Goal: Transaction & Acquisition: Book appointment/travel/reservation

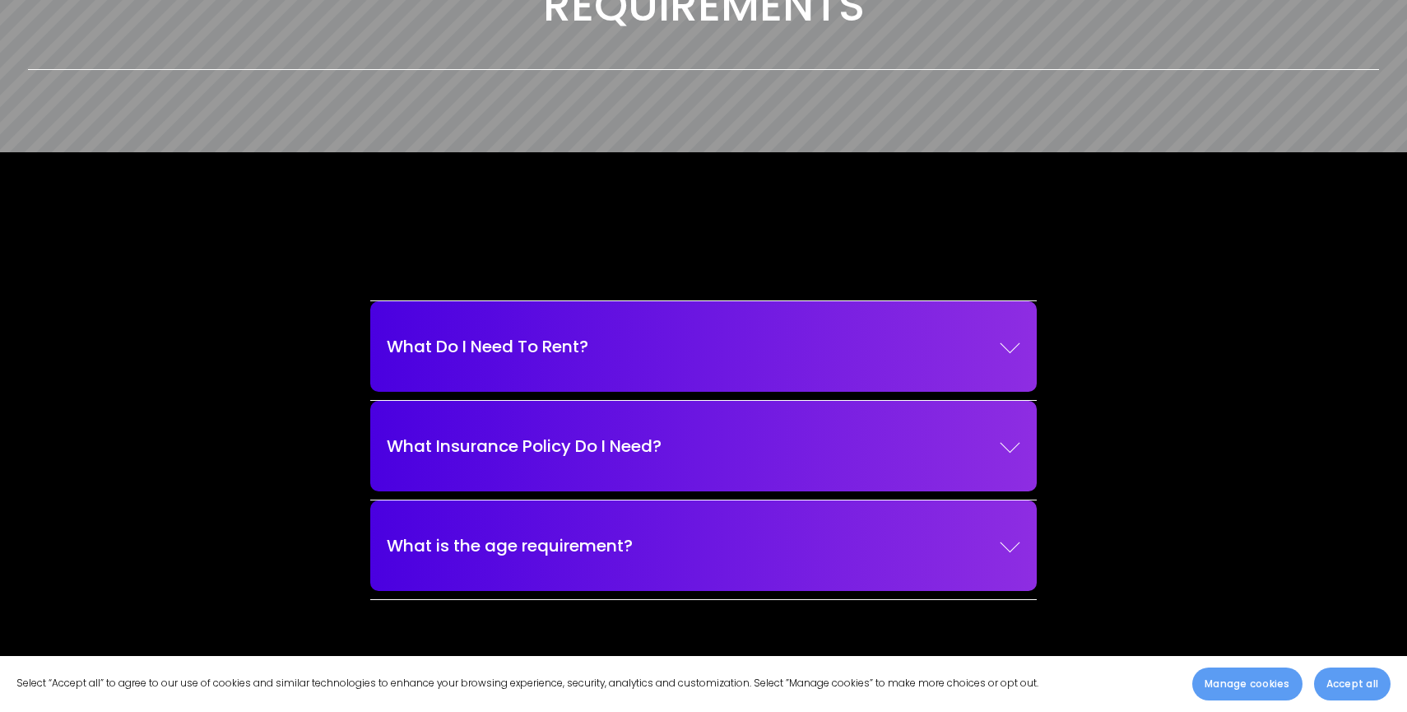
scroll to position [2149, 0]
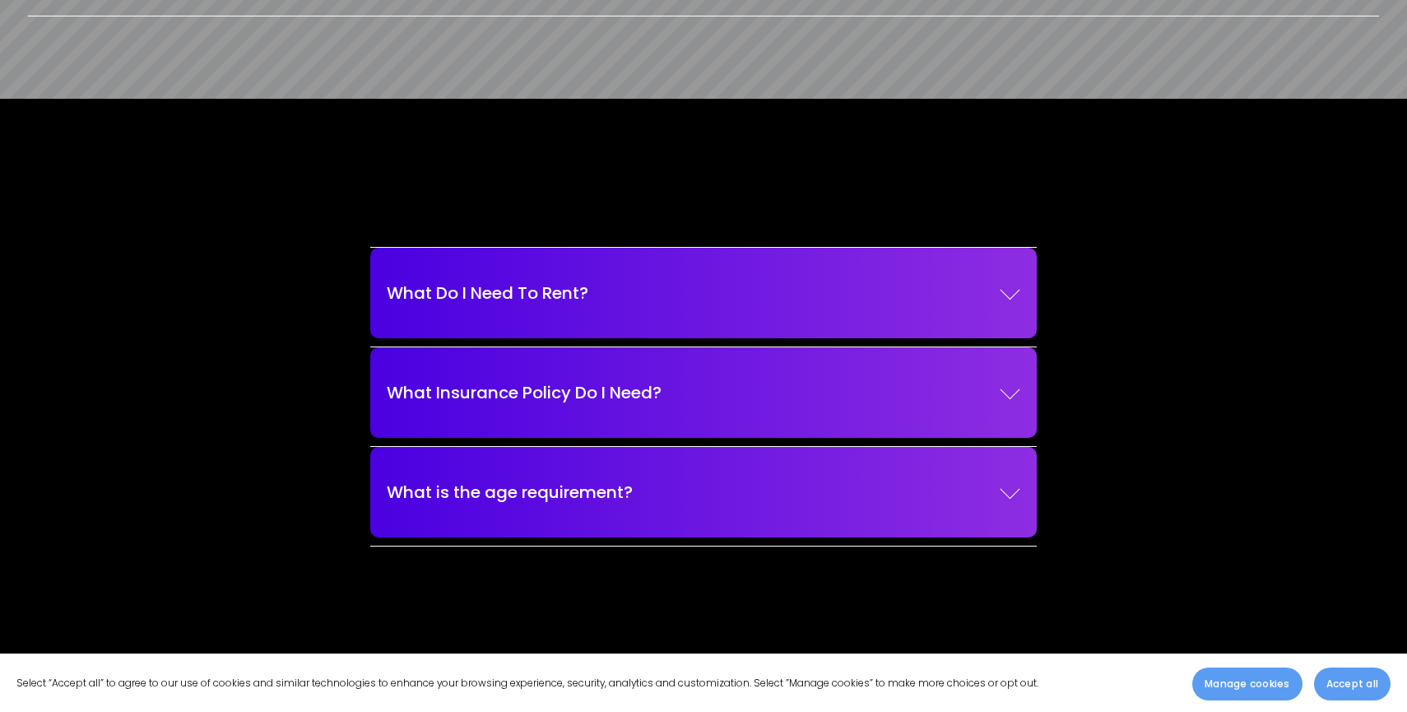
click at [521, 511] on button "What is the age requirement?" at bounding box center [703, 492] width 633 height 74
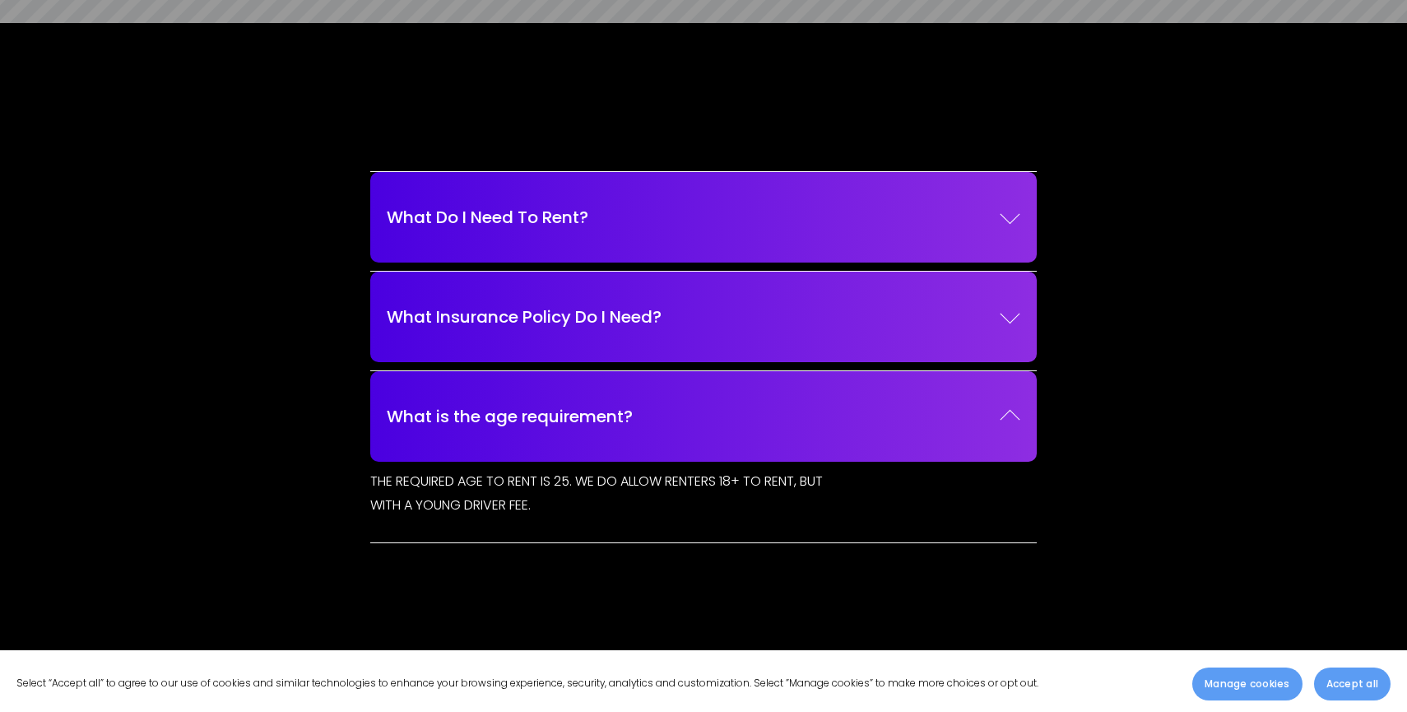
scroll to position [2225, 0]
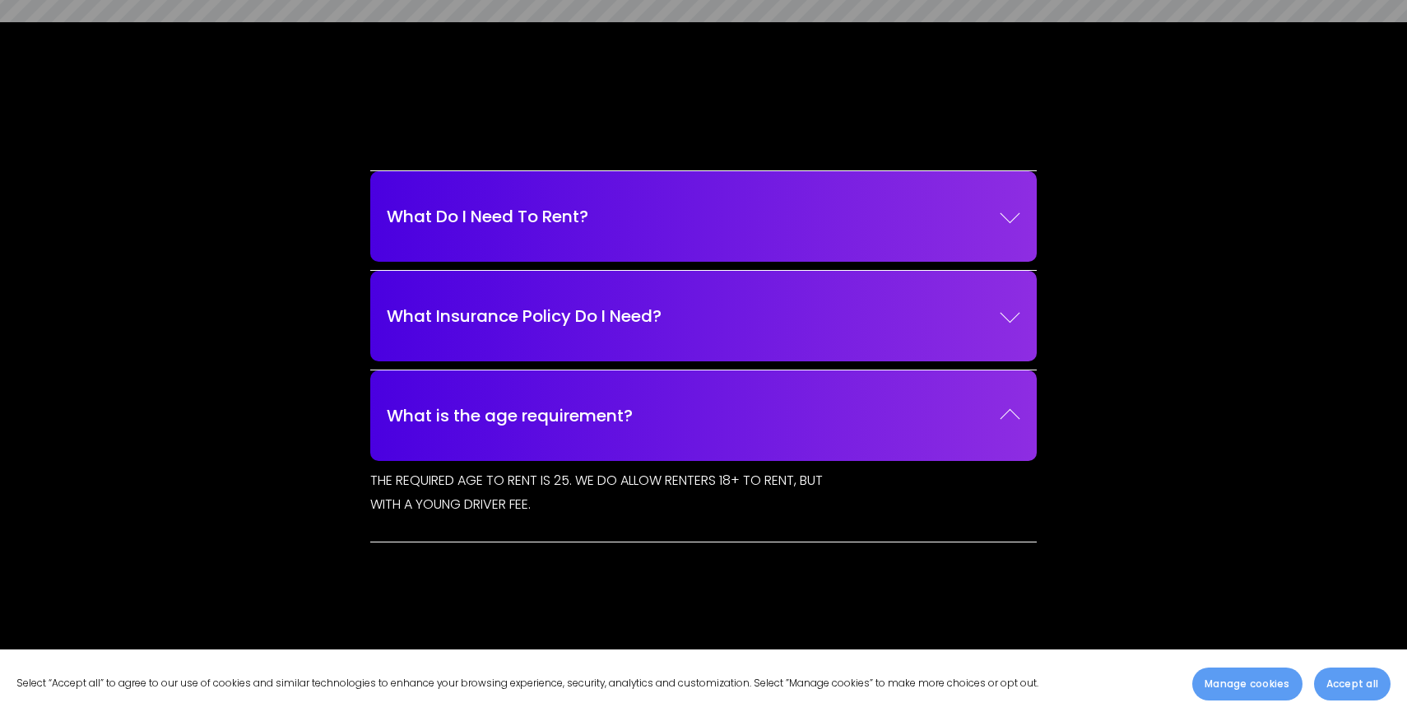
click at [533, 257] on h4 "What Do I Need To Rent?" at bounding box center [702, 216] width 665 height 90
click at [533, 226] on span "What Do I Need To Rent?" at bounding box center [693, 216] width 613 height 25
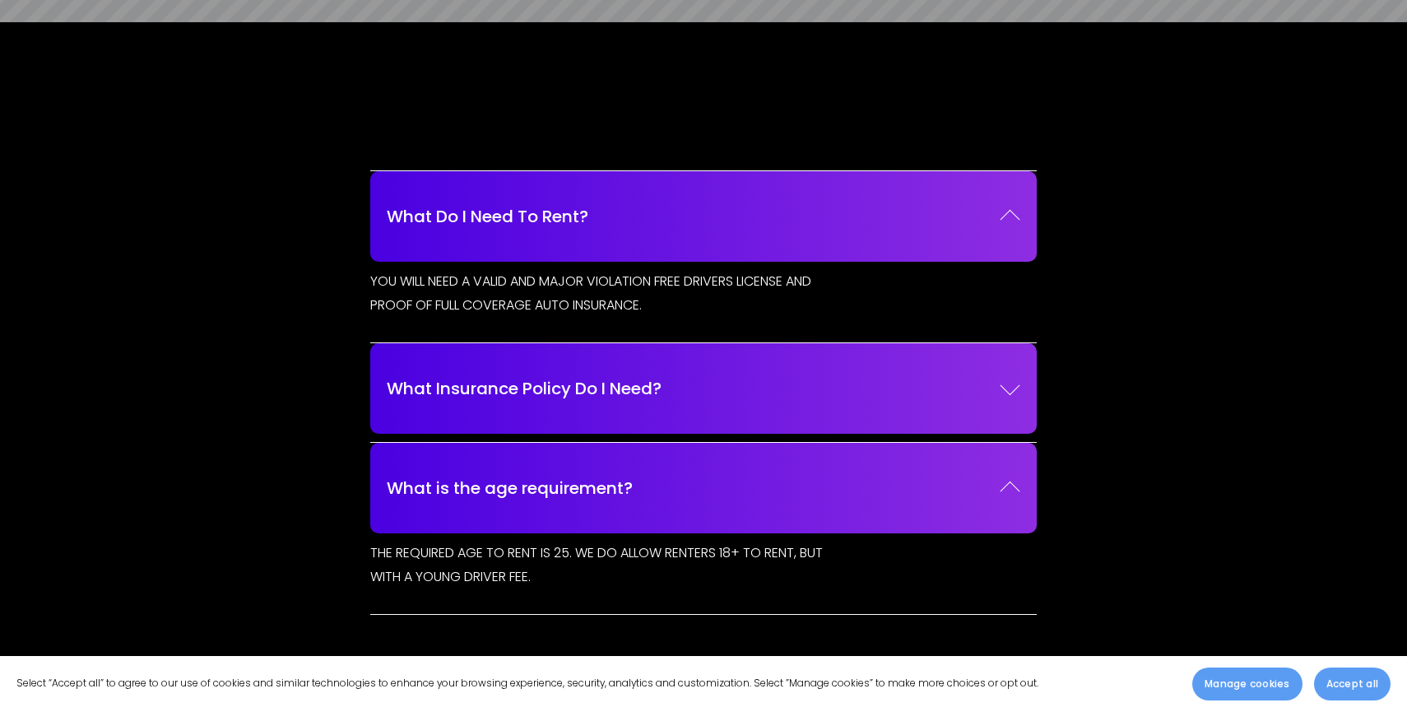
click at [530, 376] on span "What Insurance Policy Do I Need?" at bounding box center [693, 388] width 613 height 25
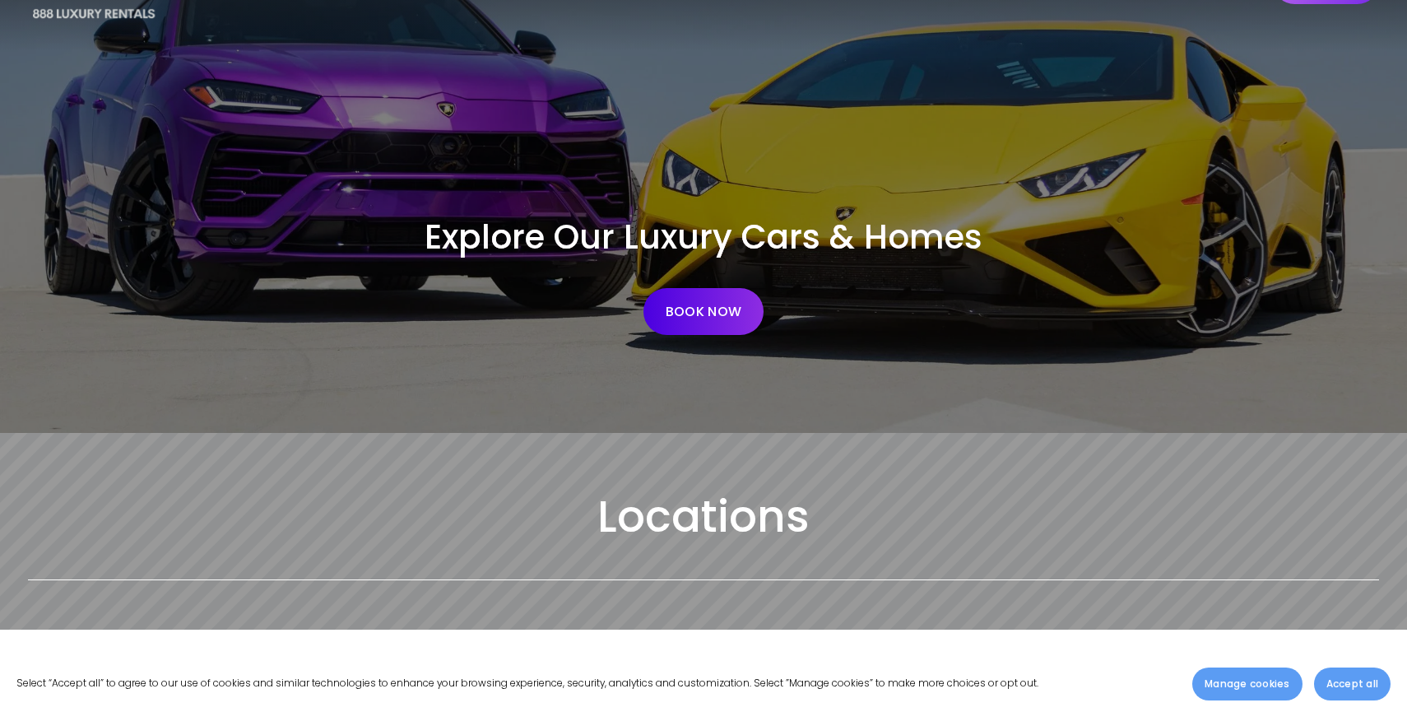
scroll to position [0, 0]
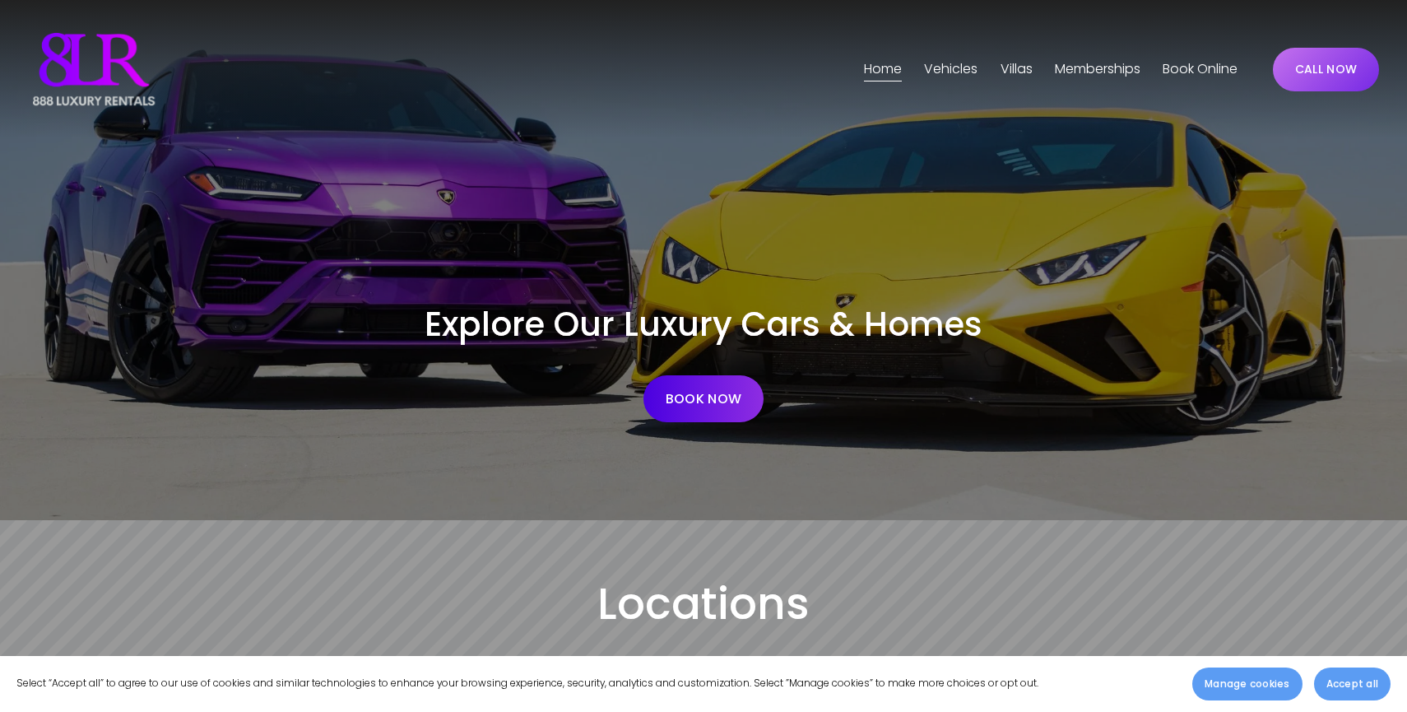
click at [953, 67] on span "Vehicles" at bounding box center [950, 70] width 53 height 24
click at [0, 0] on span "[GEOGRAPHIC_DATA]" at bounding box center [0, 0] width 0 height 0
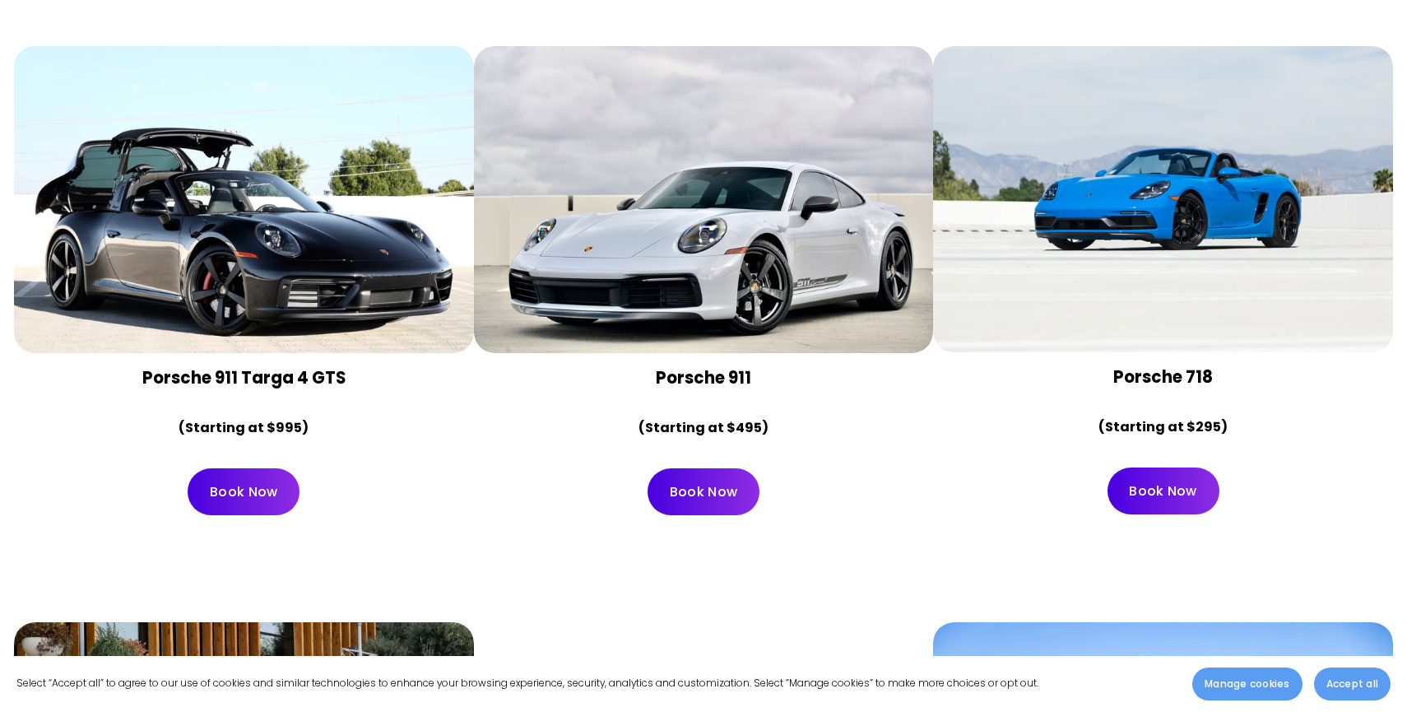
scroll to position [6213, 0]
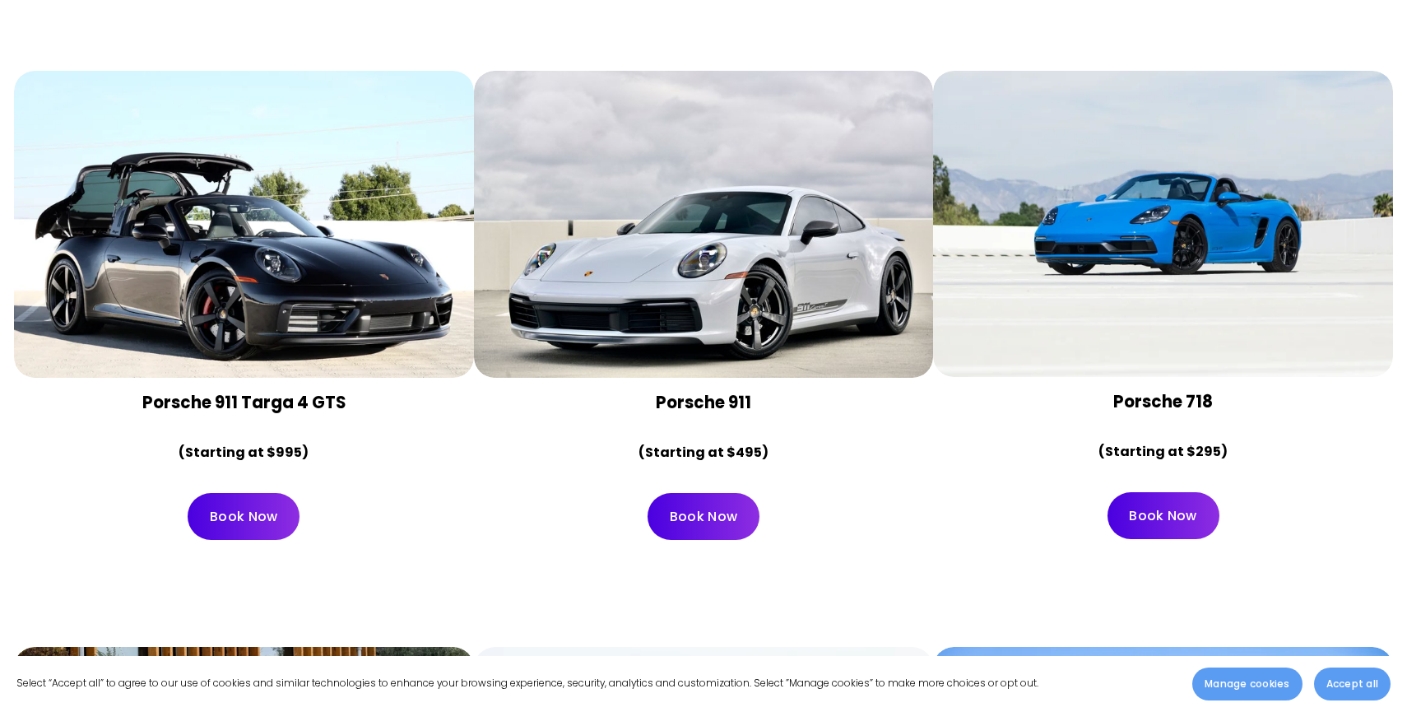
click at [1140, 257] on div at bounding box center [1163, 224] width 460 height 306
click at [1157, 492] on link "Book Now" at bounding box center [1163, 515] width 112 height 47
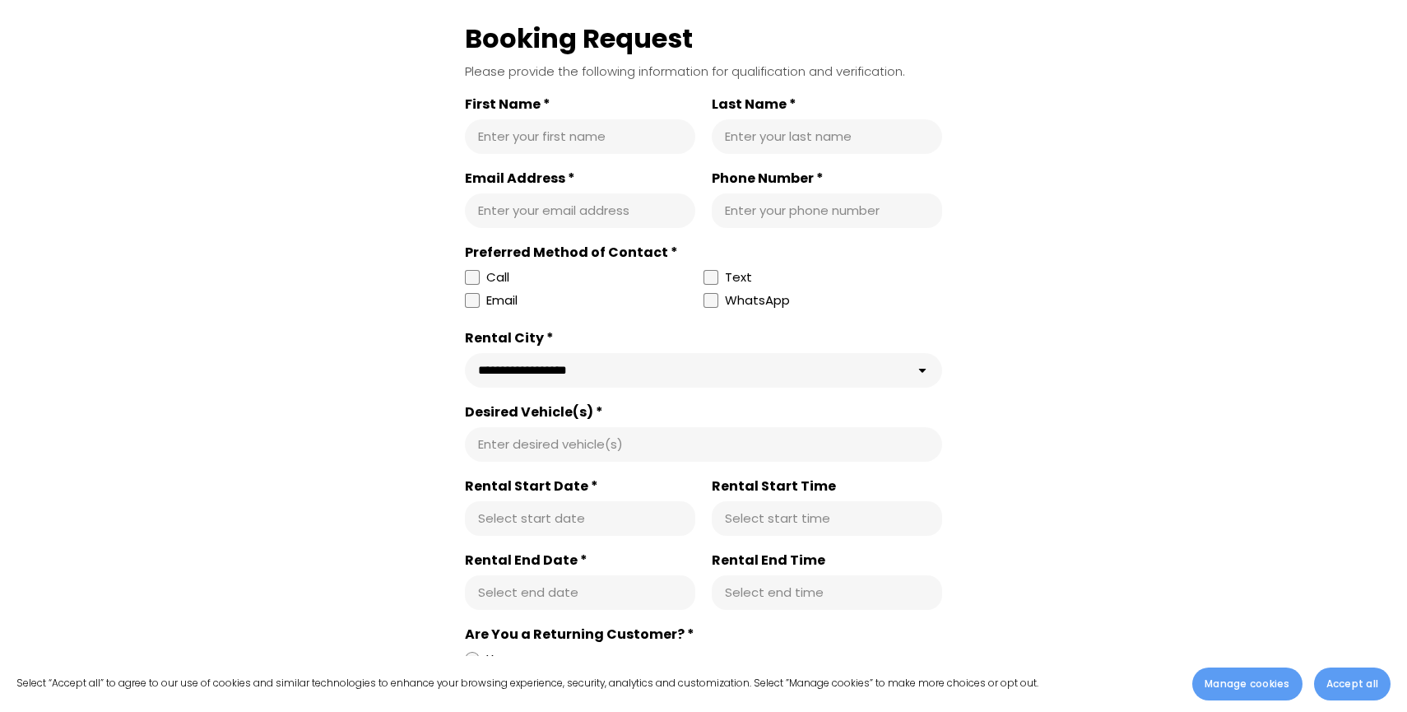
scroll to position [568, 0]
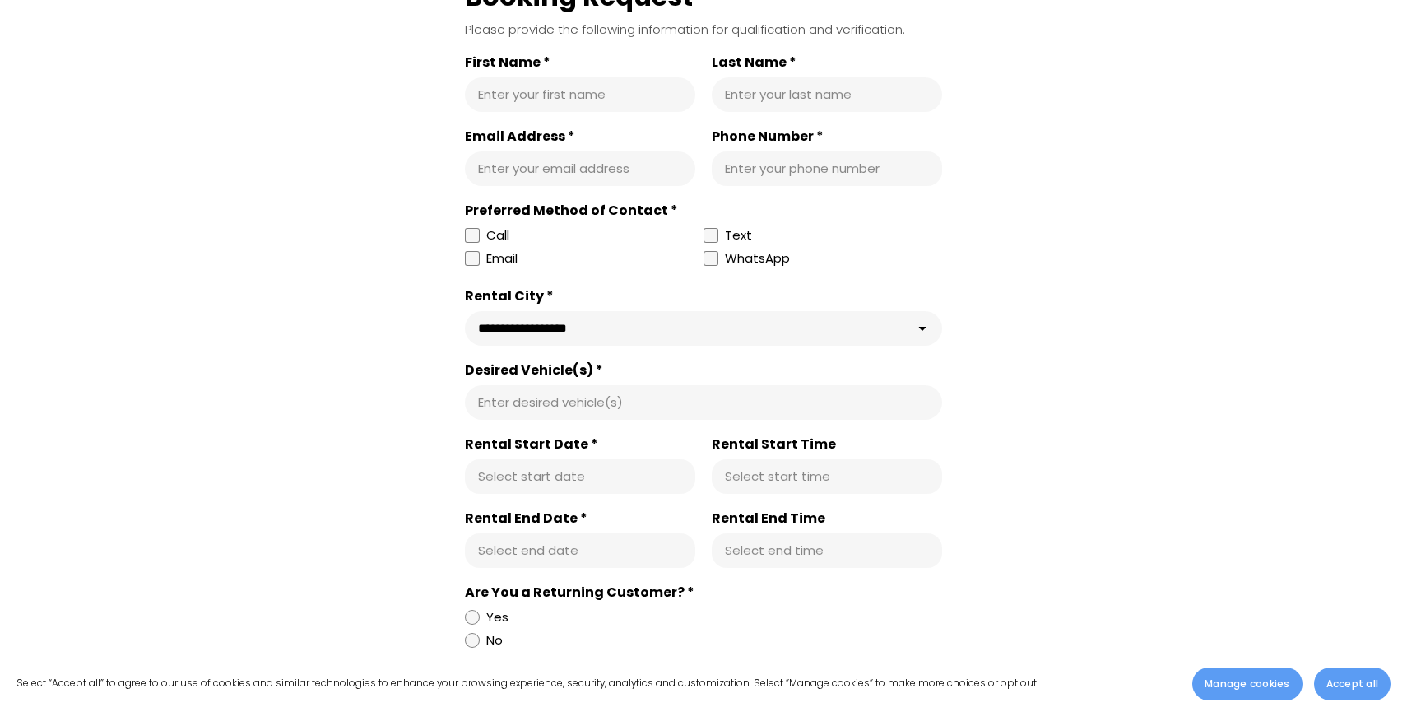
click at [568, 388] on div "Enter desired vehicle(s)" at bounding box center [703, 402] width 477 height 35
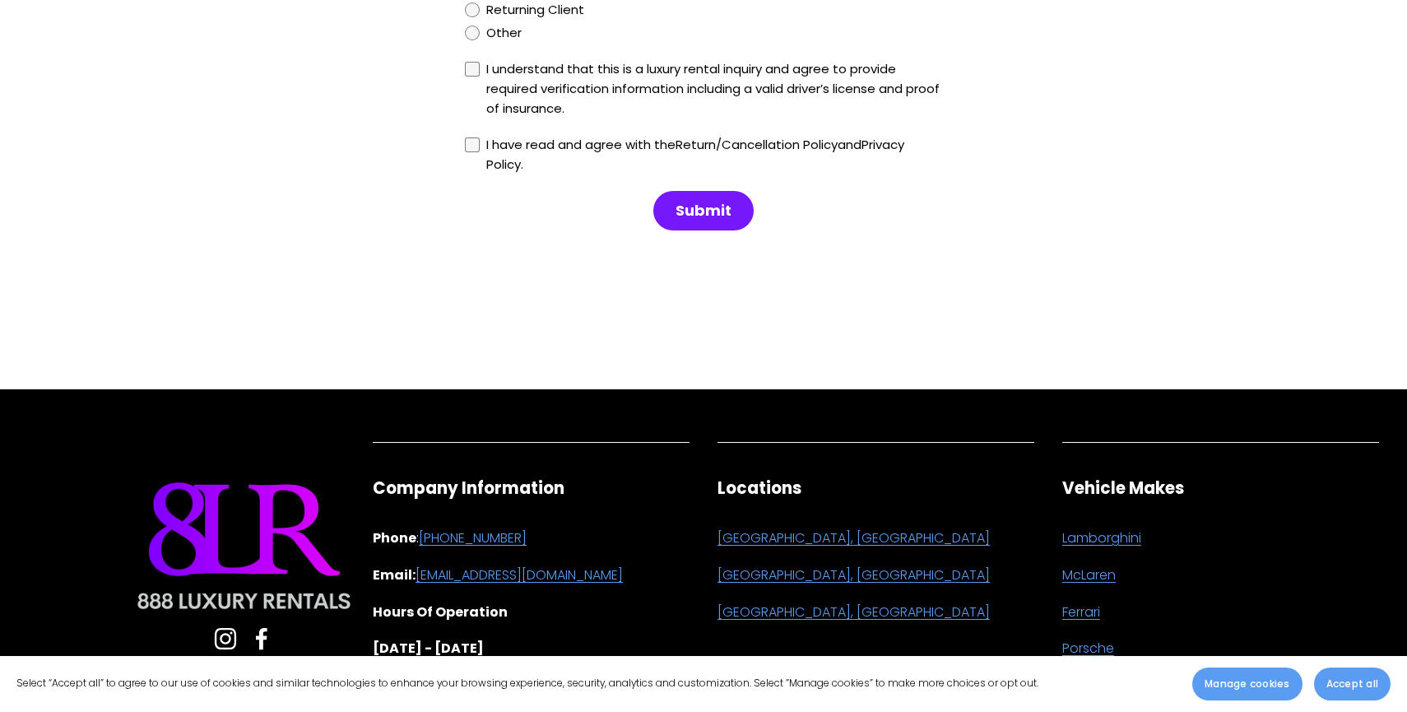
scroll to position [2070, 0]
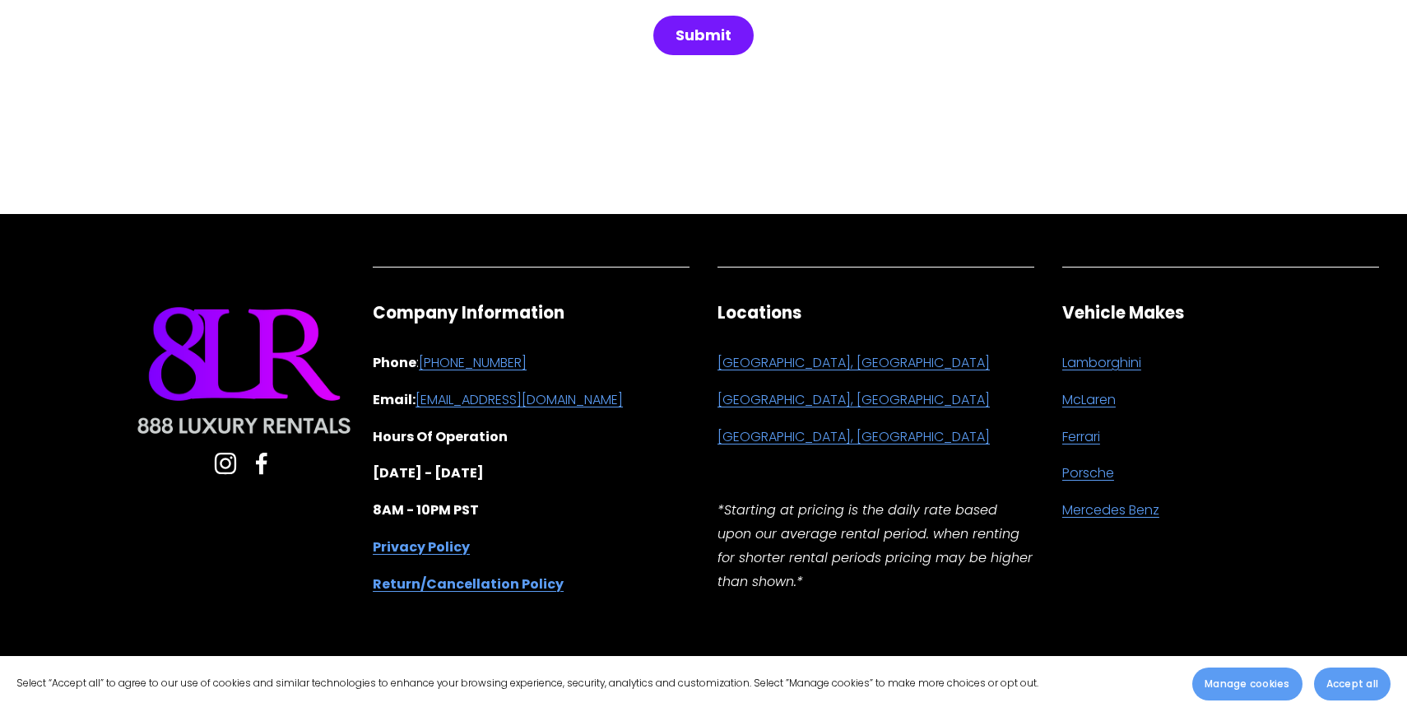
click at [416, 577] on strong "Return/Cancellation Policy" at bounding box center [468, 583] width 191 height 19
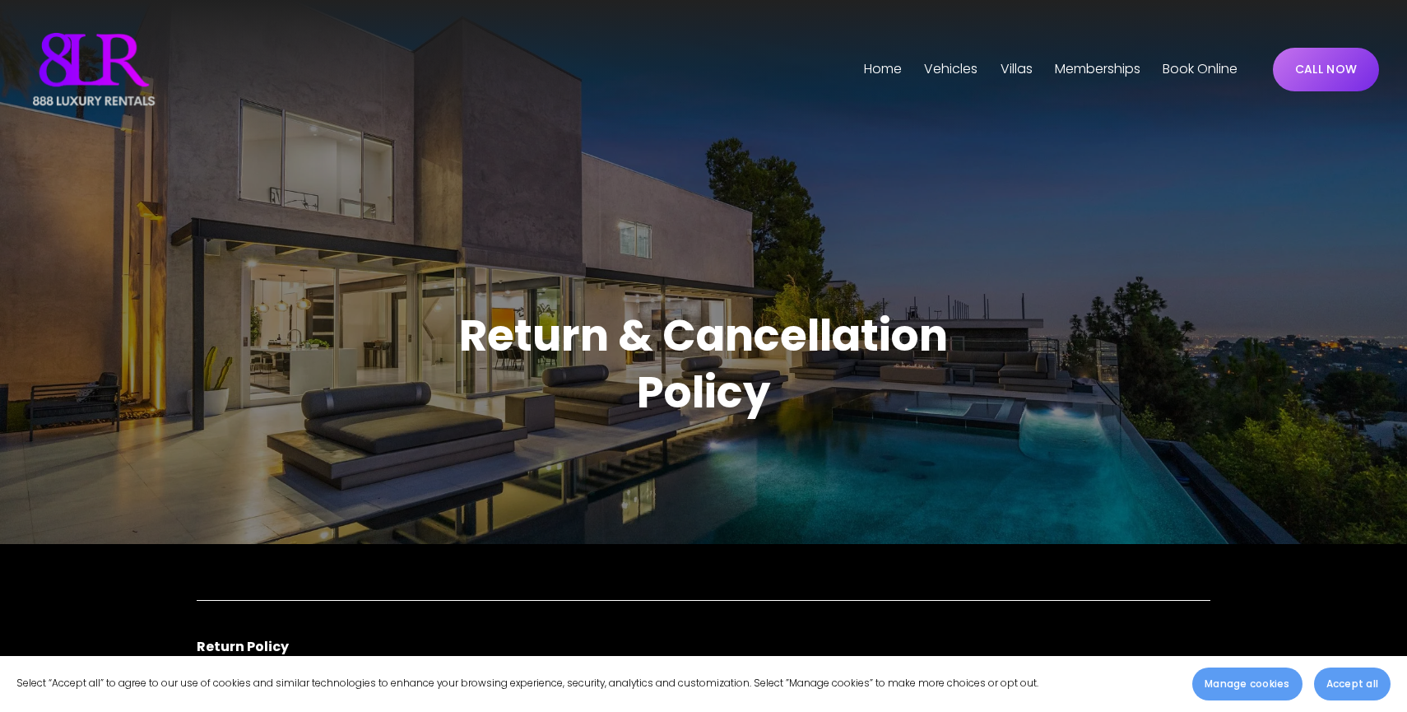
click at [0, 0] on span "[GEOGRAPHIC_DATA]" at bounding box center [0, 0] width 0 height 0
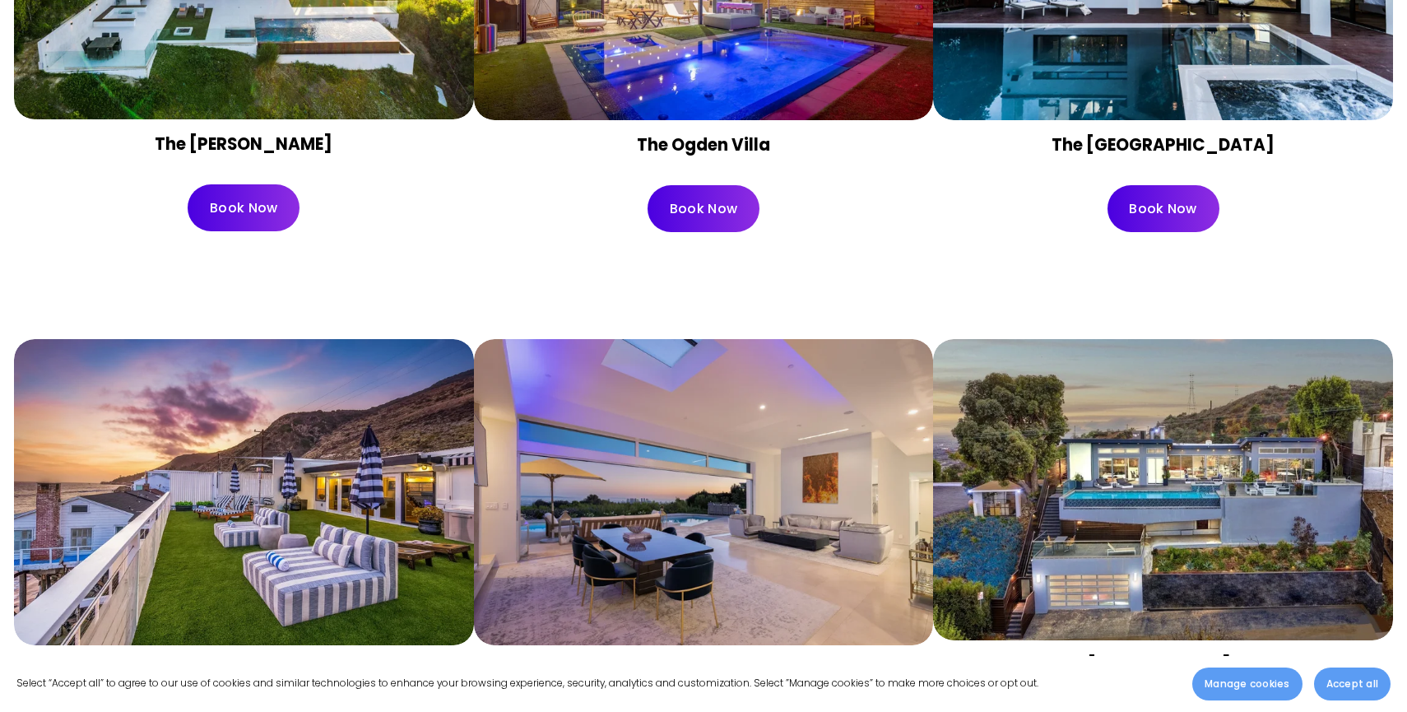
scroll to position [1138, 0]
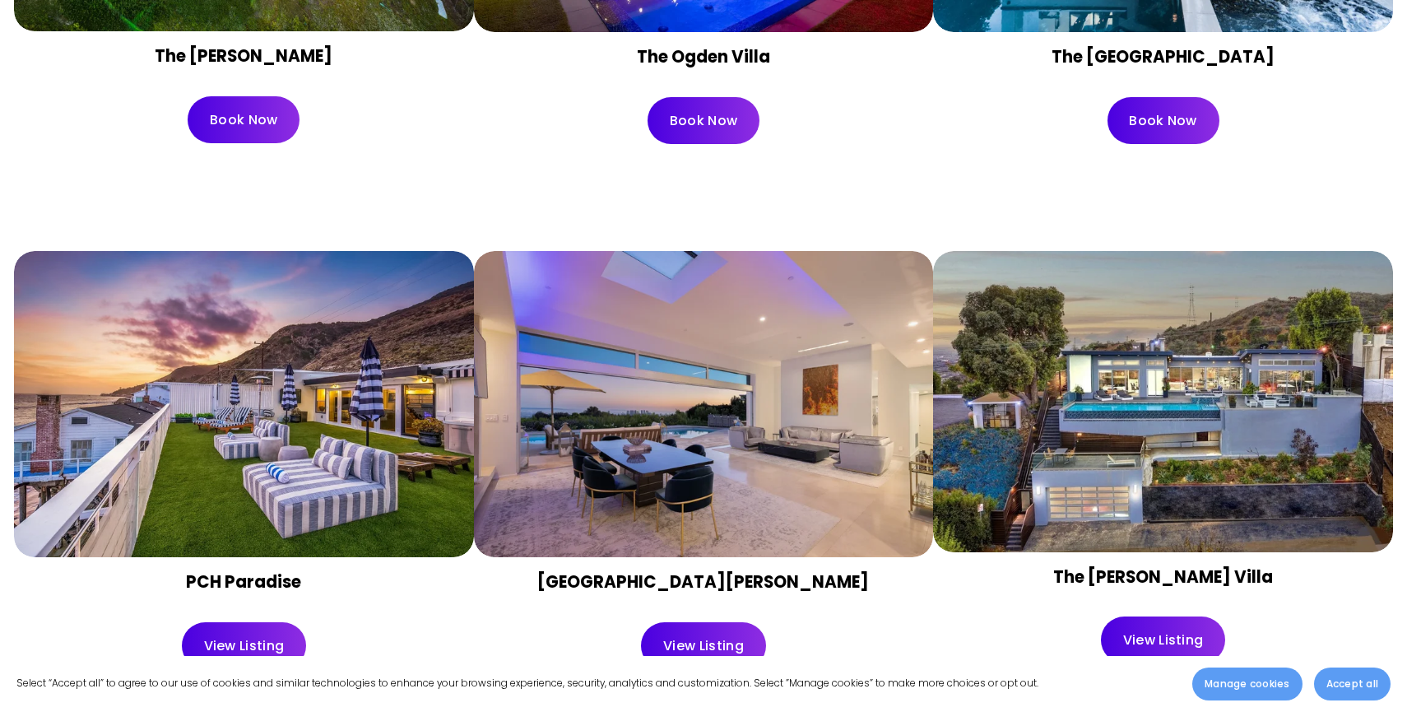
click at [267, 123] on link "Book Now" at bounding box center [244, 119] width 112 height 47
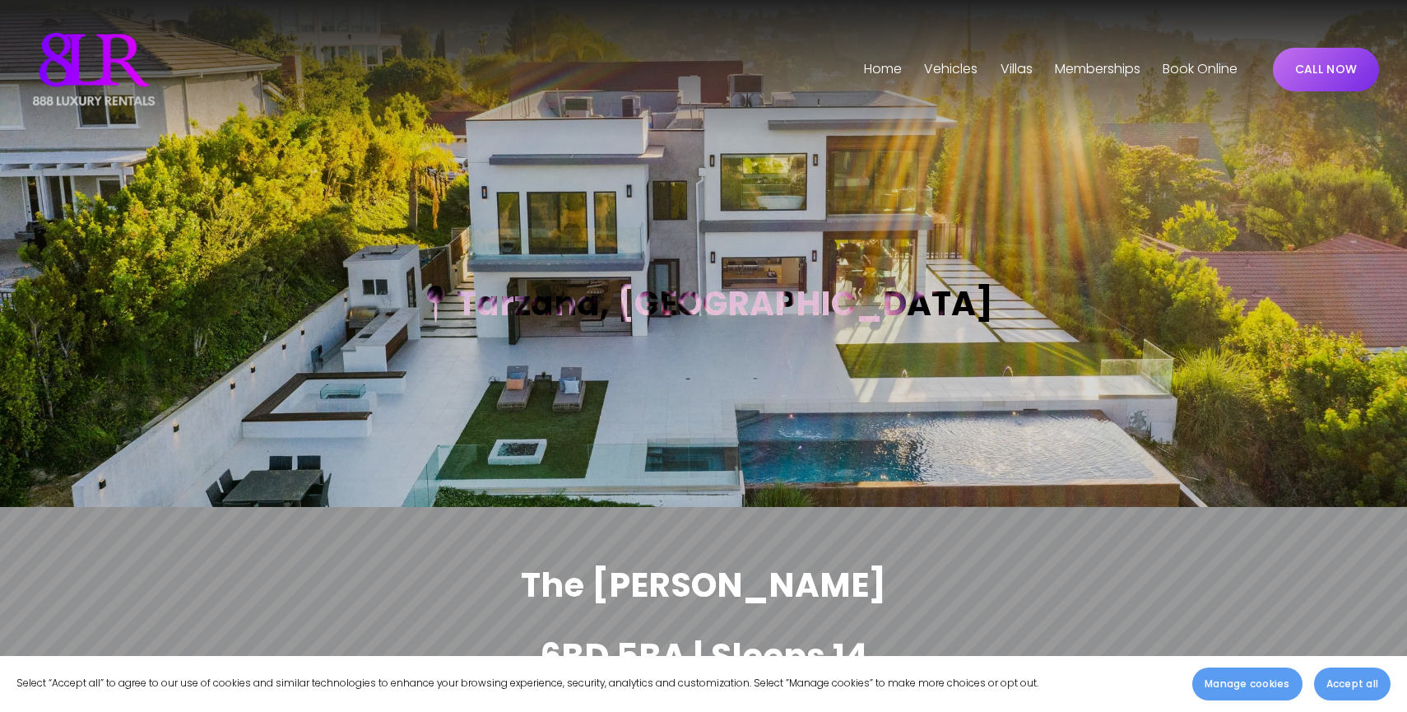
click at [0, 0] on span "[GEOGRAPHIC_DATA]" at bounding box center [0, 0] width 0 height 0
click at [0, 0] on span "Phoenix" at bounding box center [0, 0] width 0 height 0
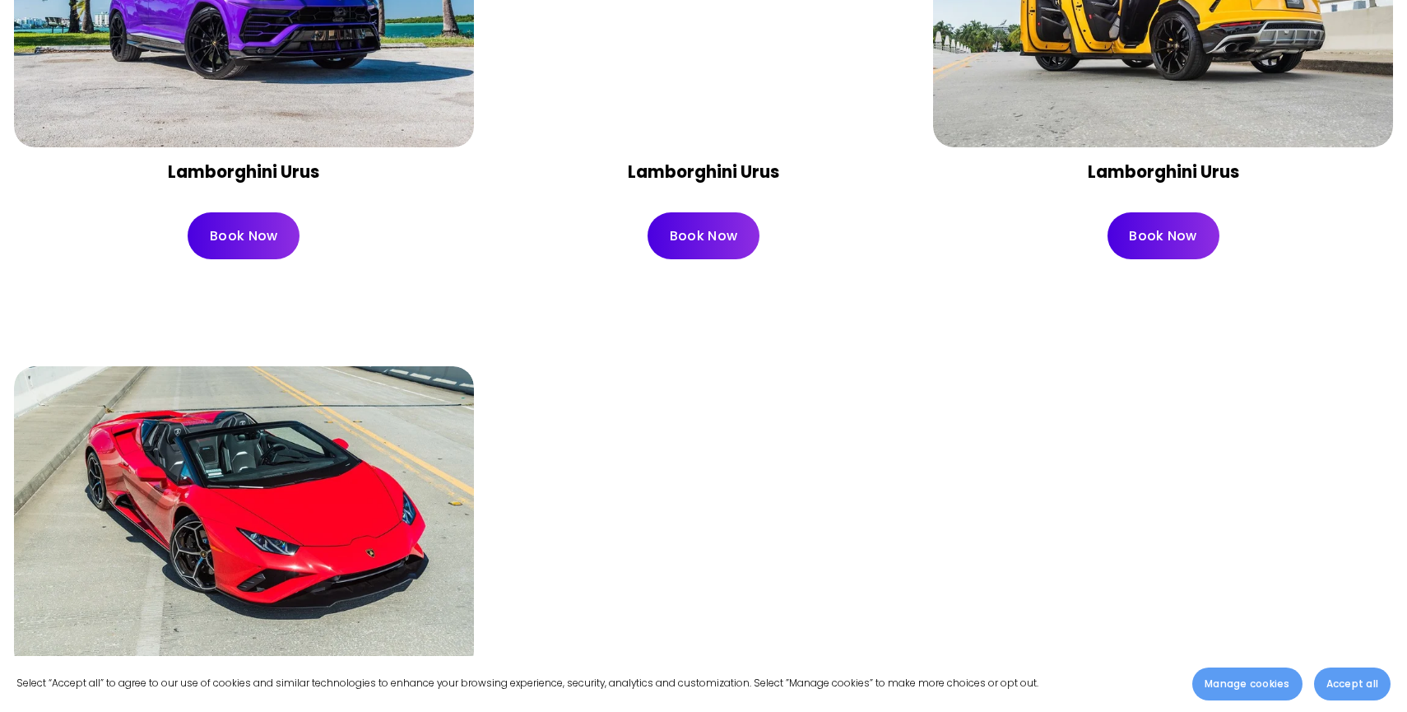
scroll to position [2167, 0]
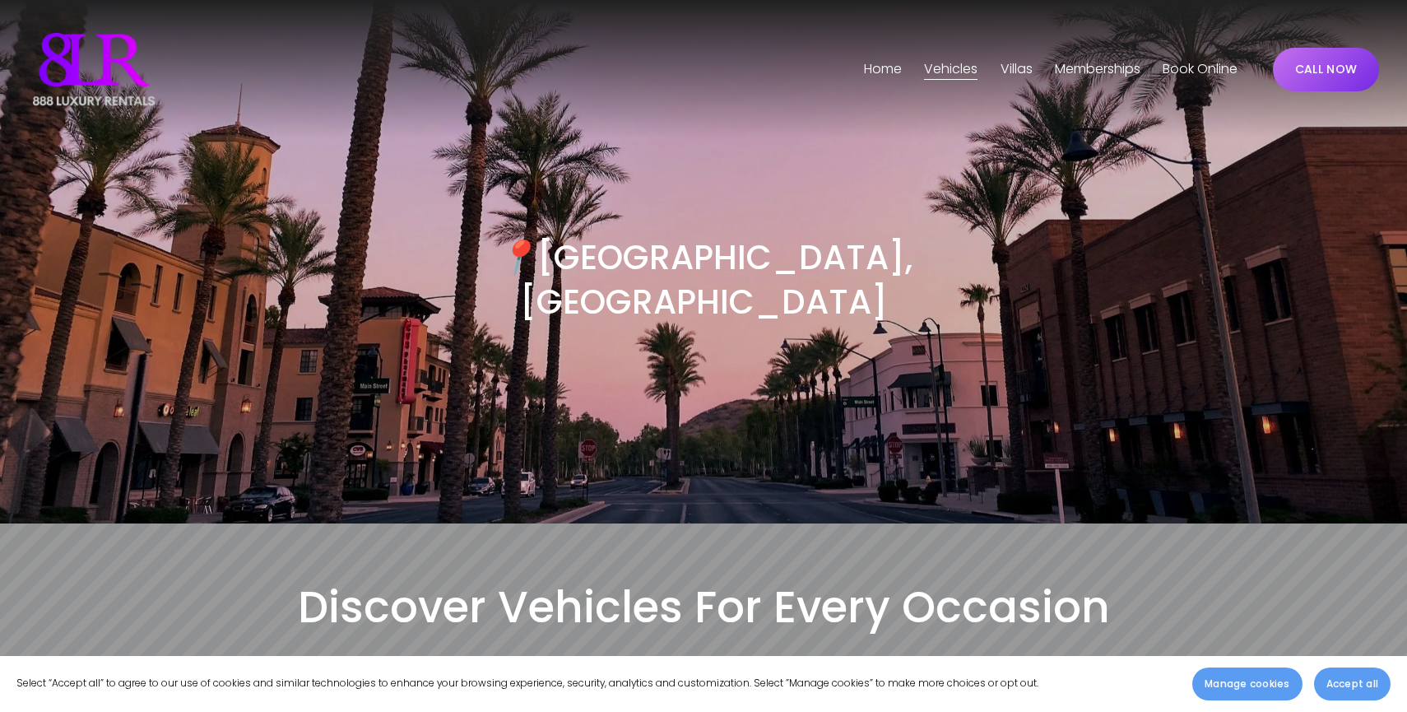
click at [0, 0] on span "[GEOGRAPHIC_DATA]" at bounding box center [0, 0] width 0 height 0
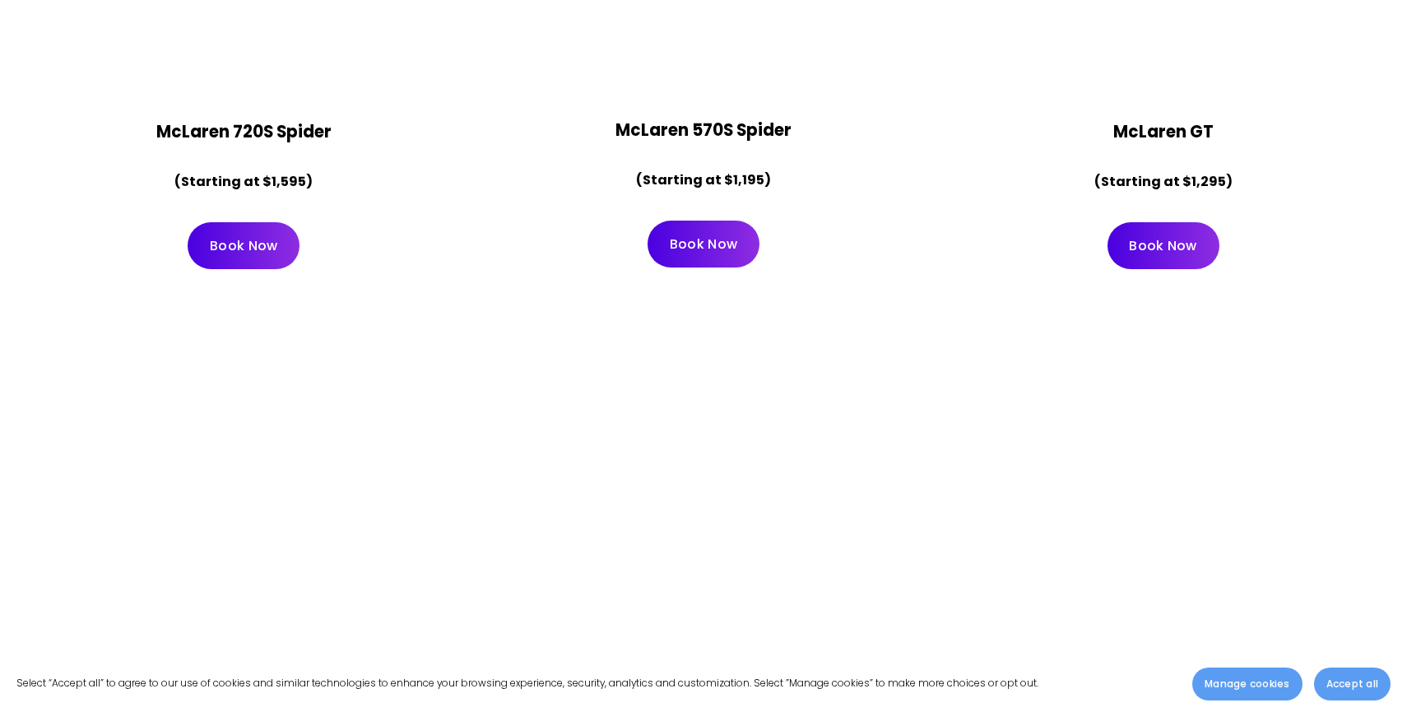
scroll to position [2671, 0]
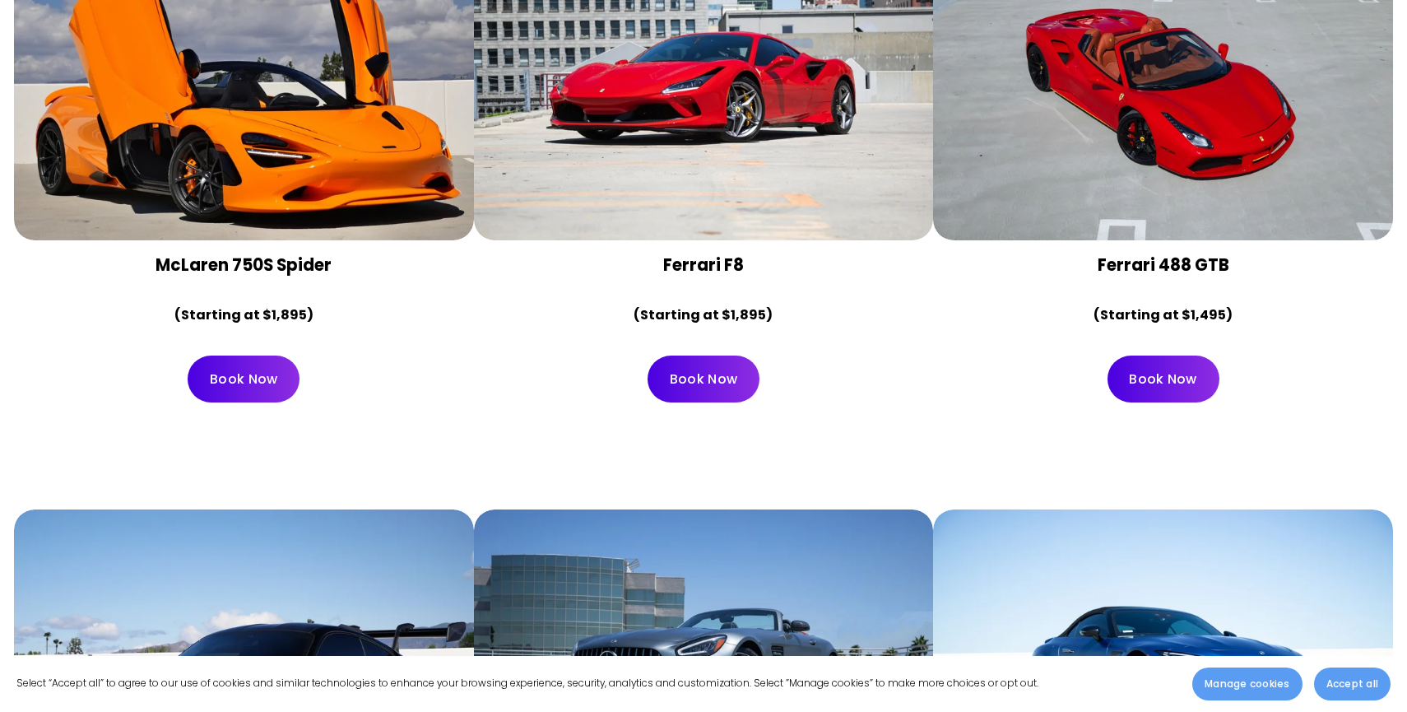
click at [1180, 355] on link "Book Now" at bounding box center [1163, 378] width 112 height 47
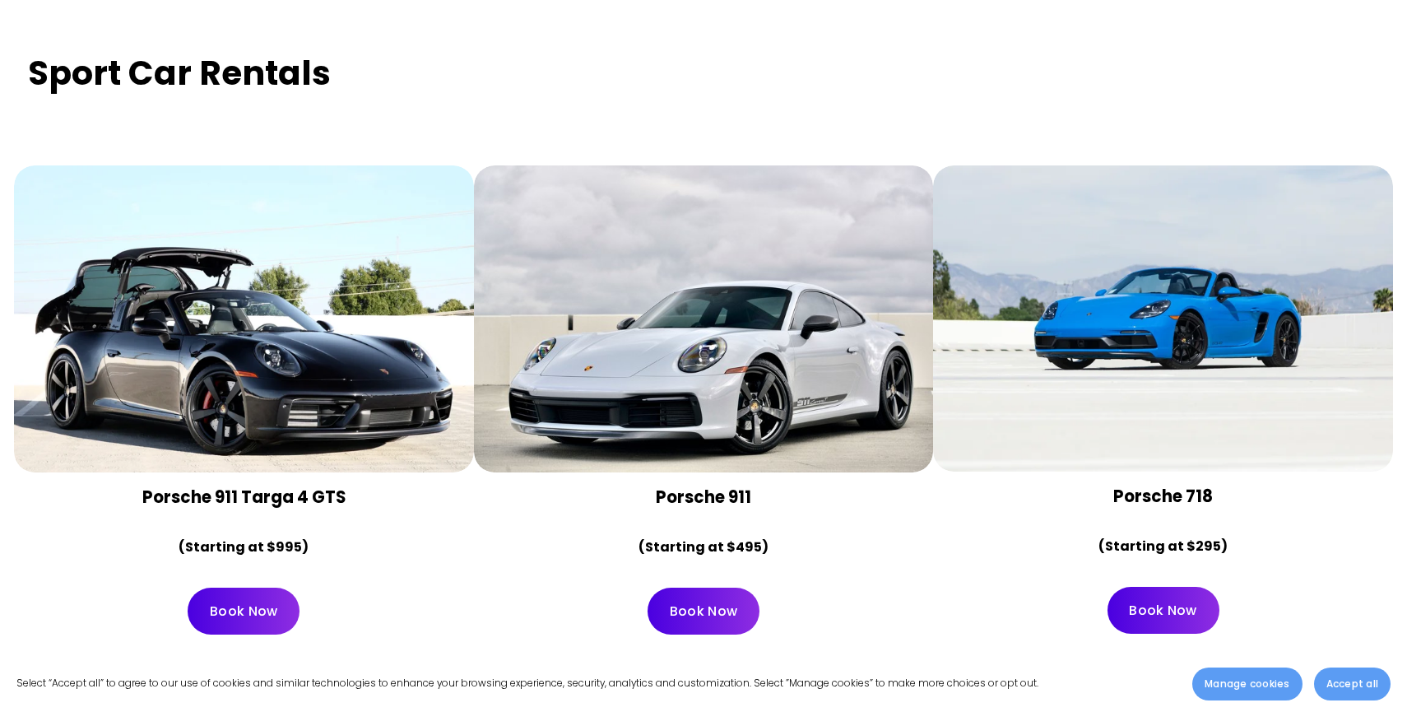
scroll to position [6125, 0]
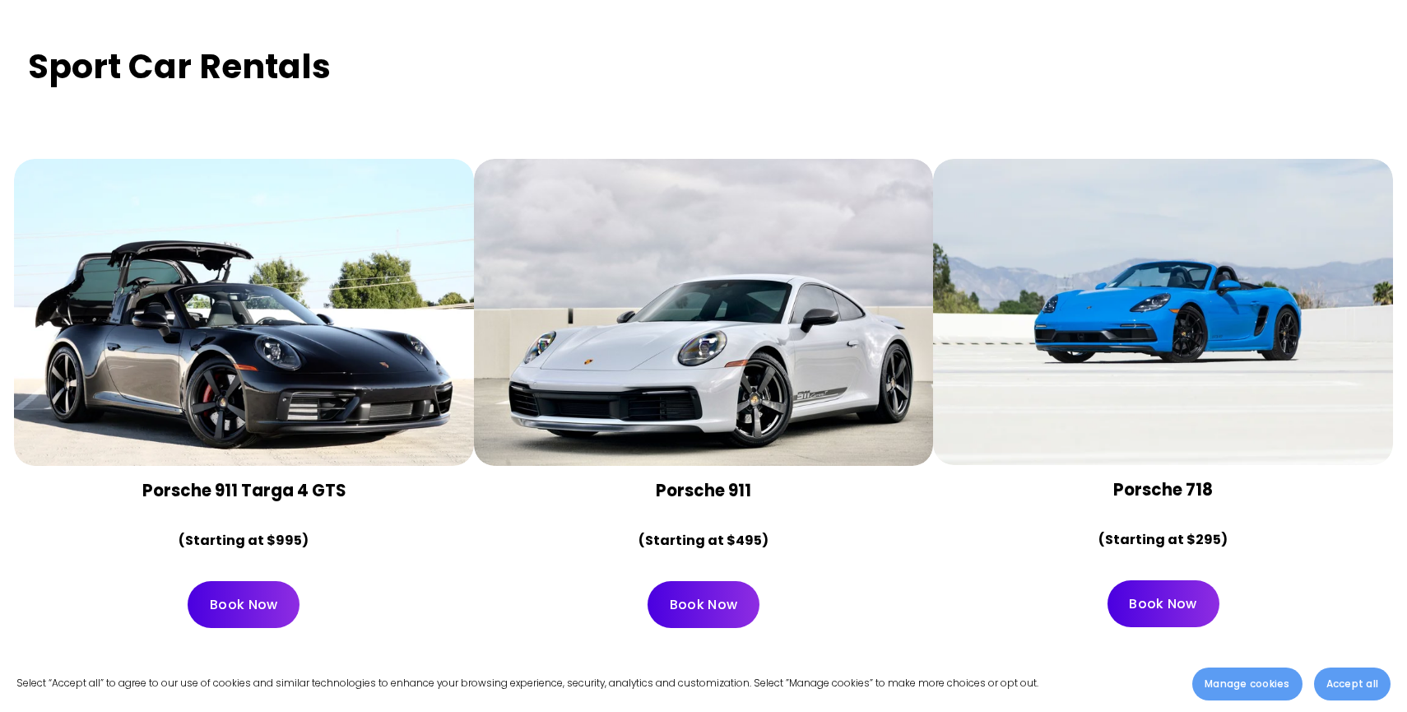
click at [1130, 478] on strong "Porsche 718" at bounding box center [1163, 489] width 100 height 23
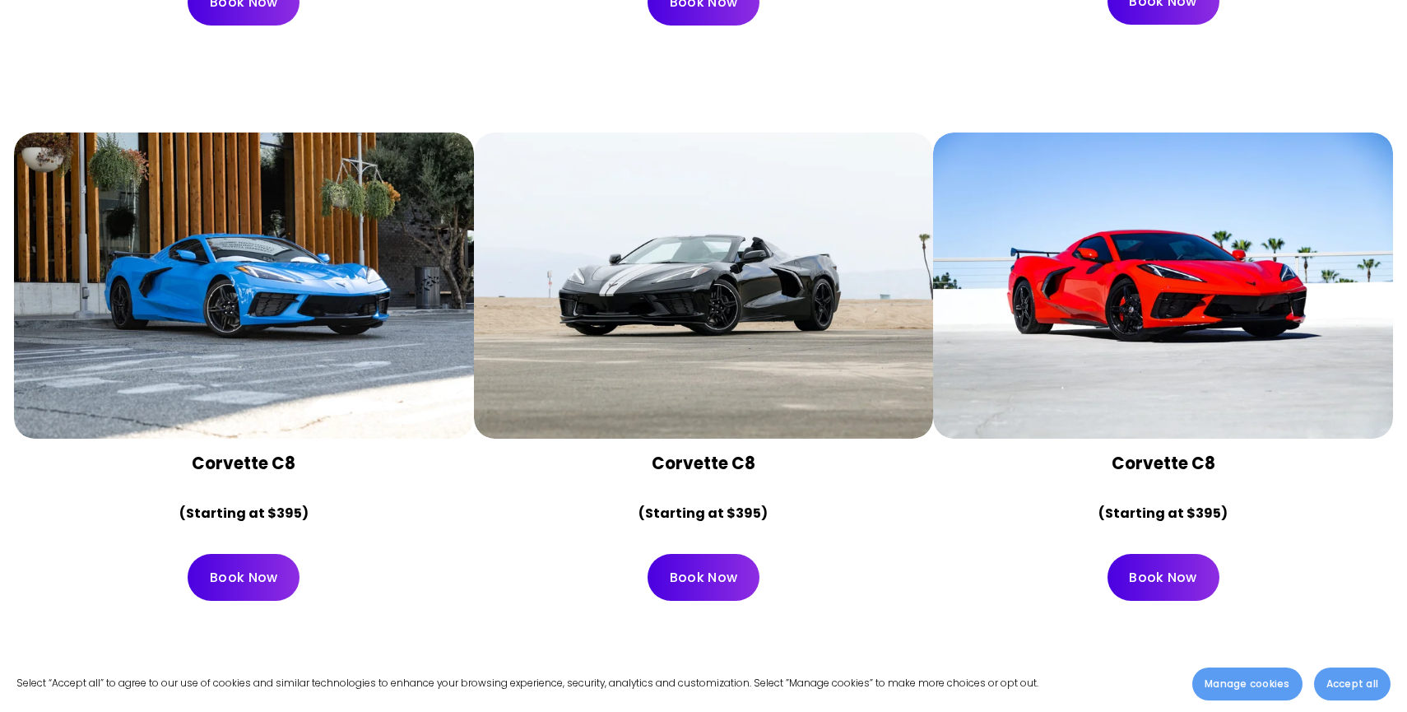
scroll to position [6722, 0]
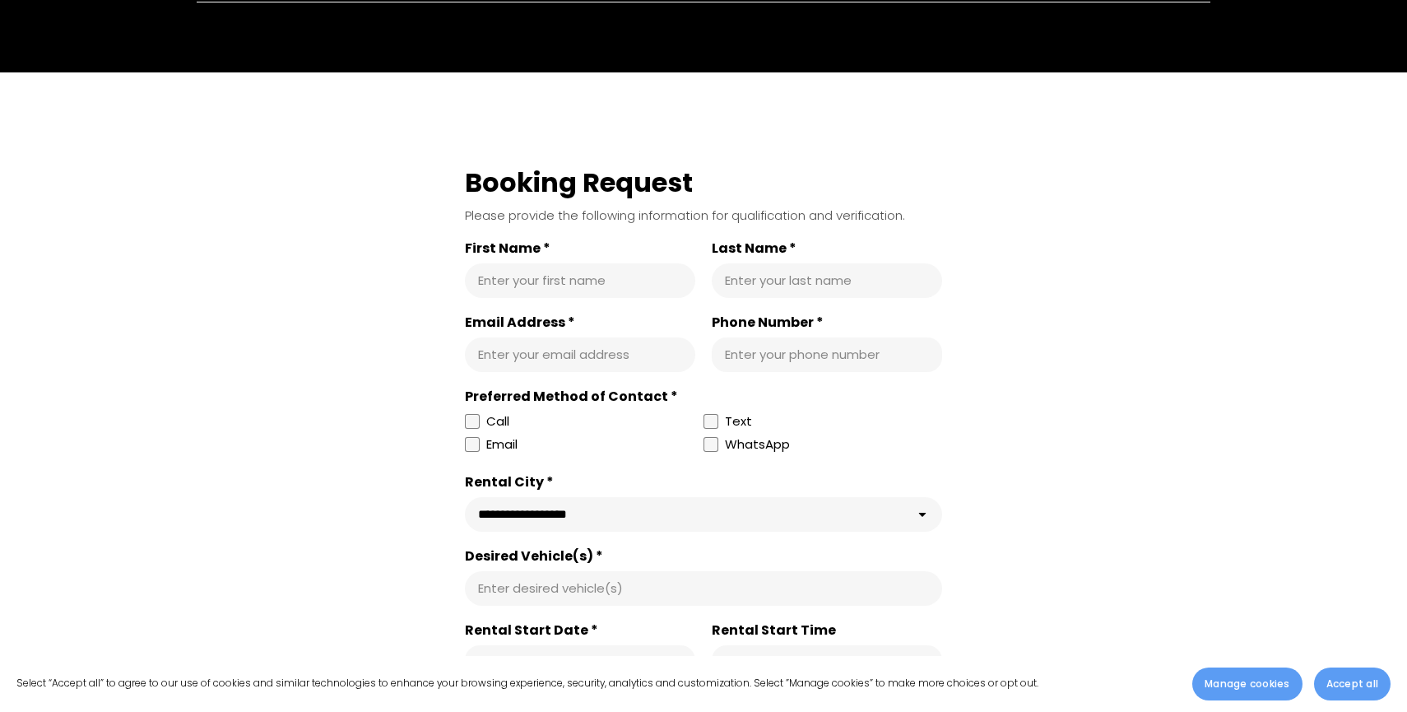
scroll to position [508, 0]
